Goal: Transaction & Acquisition: Purchase product/service

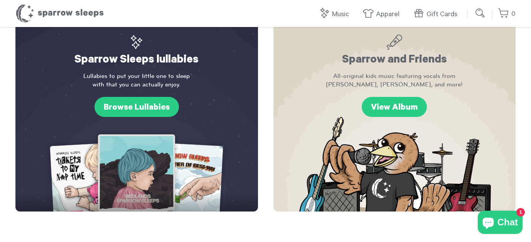
scroll to position [268, 0]
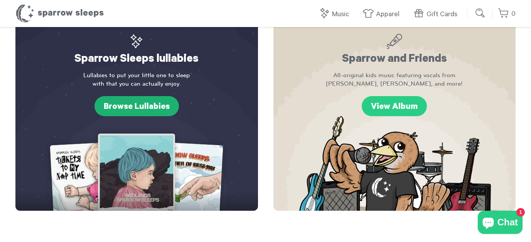
click at [136, 110] on link "Browse Lullabies" at bounding box center [137, 106] width 84 height 20
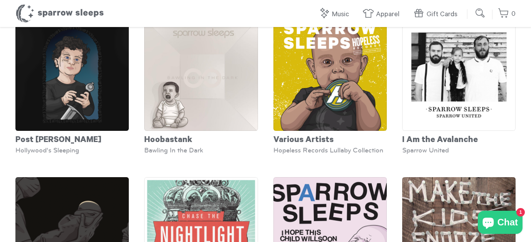
scroll to position [1520, 0]
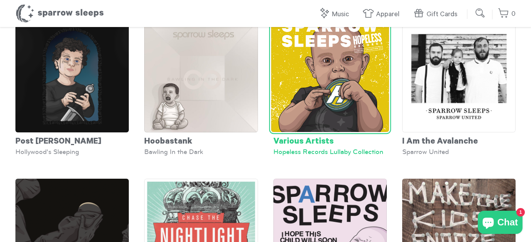
click at [340, 79] on img at bounding box center [330, 73] width 118 height 118
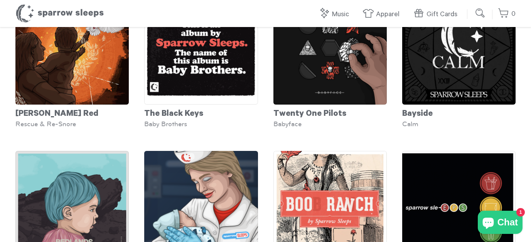
scroll to position [59, 0]
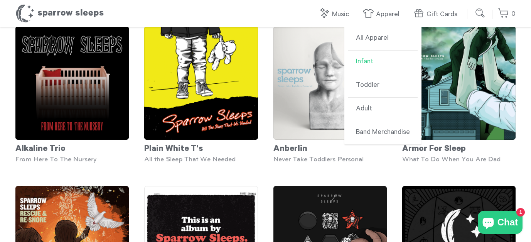
click at [382, 58] on link "Infant" at bounding box center [382, 63] width 69 height 24
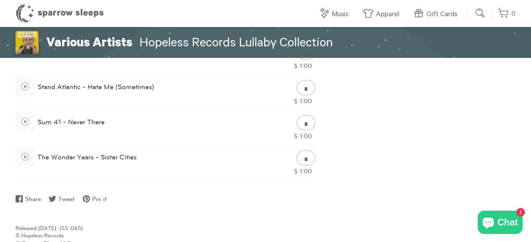
scroll to position [758, 0]
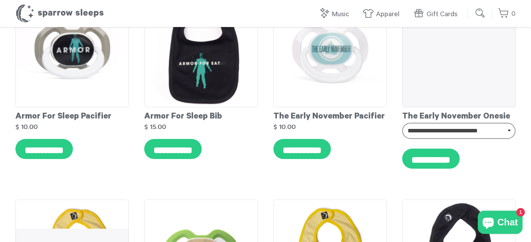
scroll to position [3248, 0]
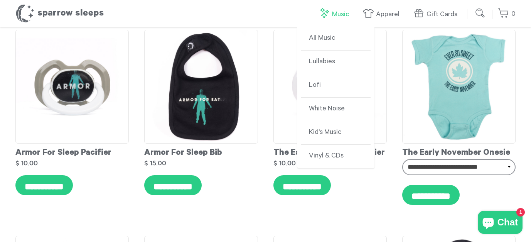
click at [338, 10] on link "Music" at bounding box center [336, 14] width 34 height 17
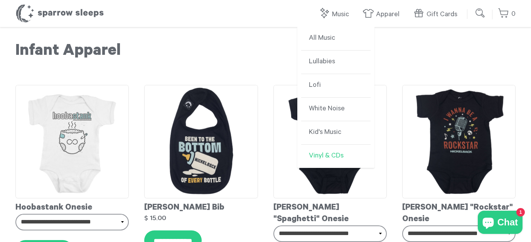
click at [329, 158] on link "Vinyl & CDs" at bounding box center [335, 156] width 69 height 23
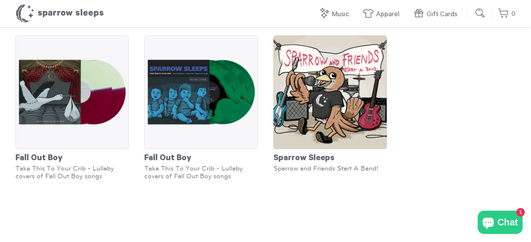
scroll to position [49, 0]
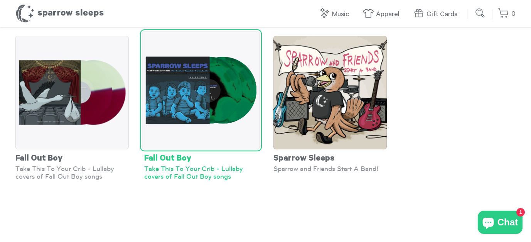
click at [232, 103] on img at bounding box center [201, 90] width 118 height 118
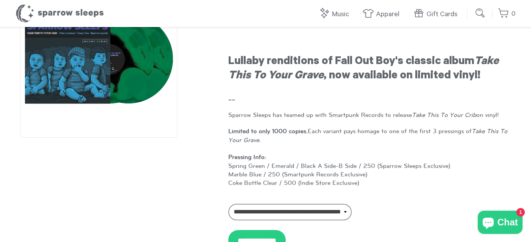
scroll to position [64, 0]
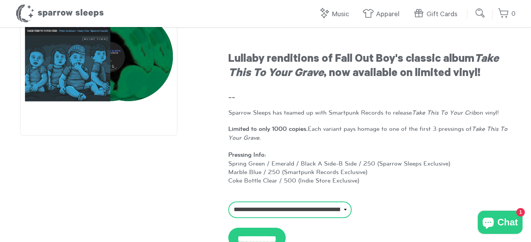
click at [261, 207] on select "**********" at bounding box center [289, 209] width 123 height 16
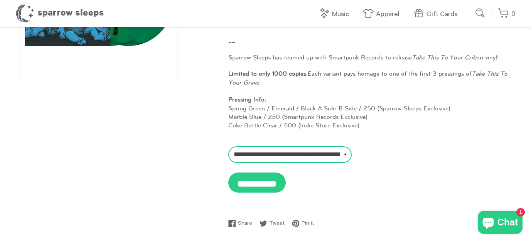
scroll to position [118, 0]
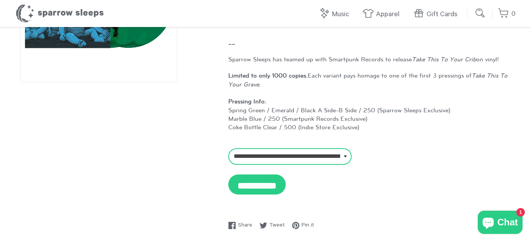
click at [273, 152] on select "**********" at bounding box center [289, 156] width 123 height 16
select select "**********"
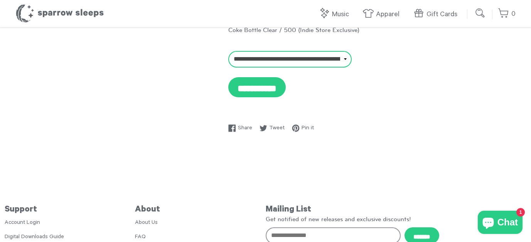
scroll to position [269, 0]
